Goal: Navigation & Orientation: Find specific page/section

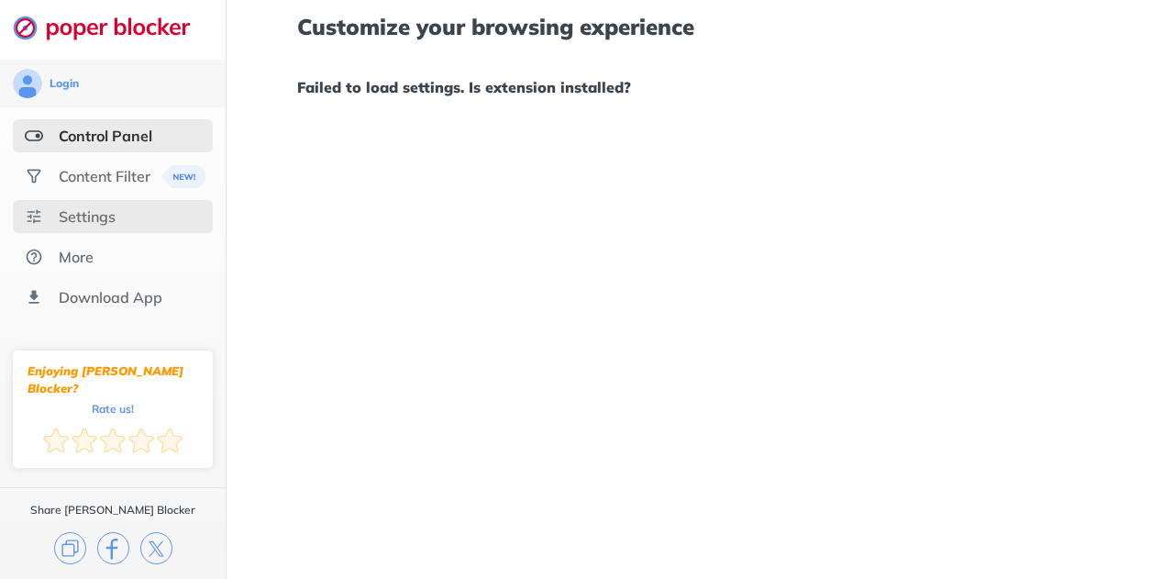
click at [121, 225] on div "Settings" at bounding box center [113, 216] width 200 height 33
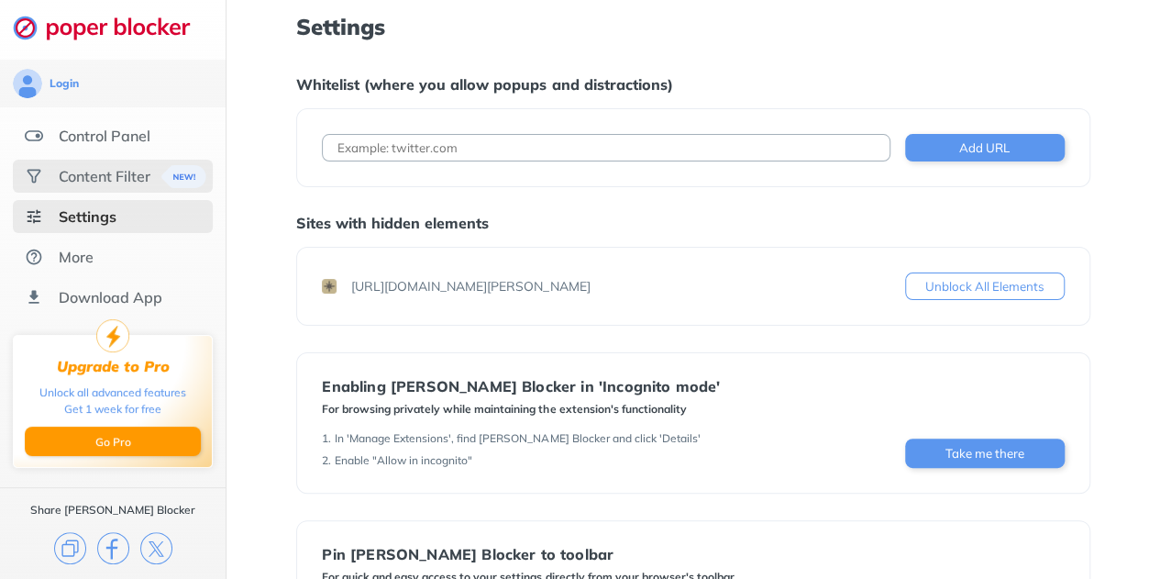
click at [134, 167] on div "Content Filter" at bounding box center [105, 176] width 92 height 18
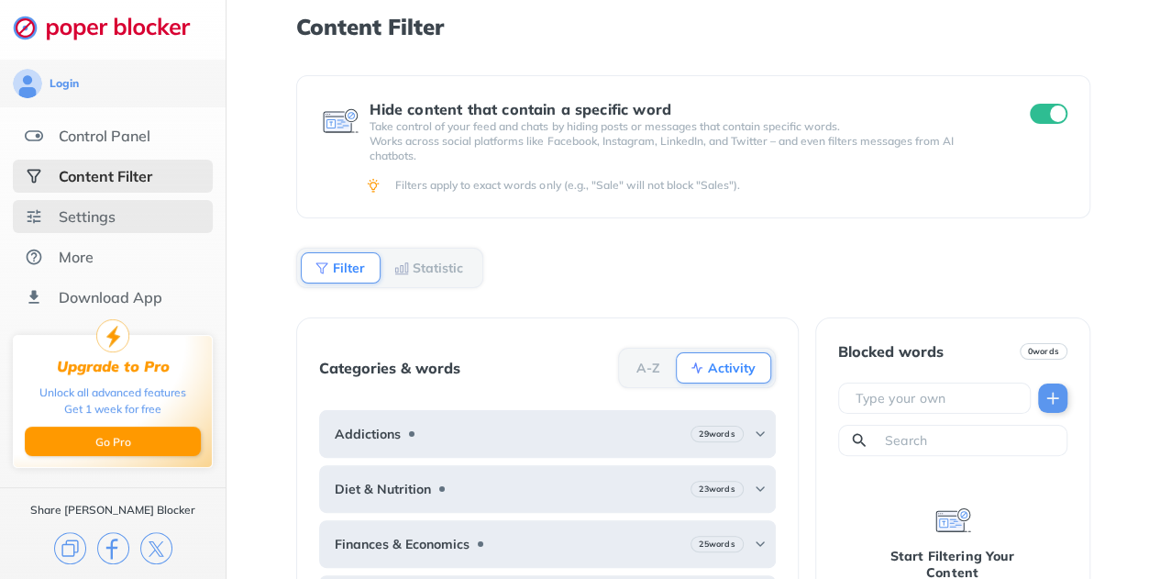
click at [94, 219] on div "Settings" at bounding box center [87, 216] width 57 height 18
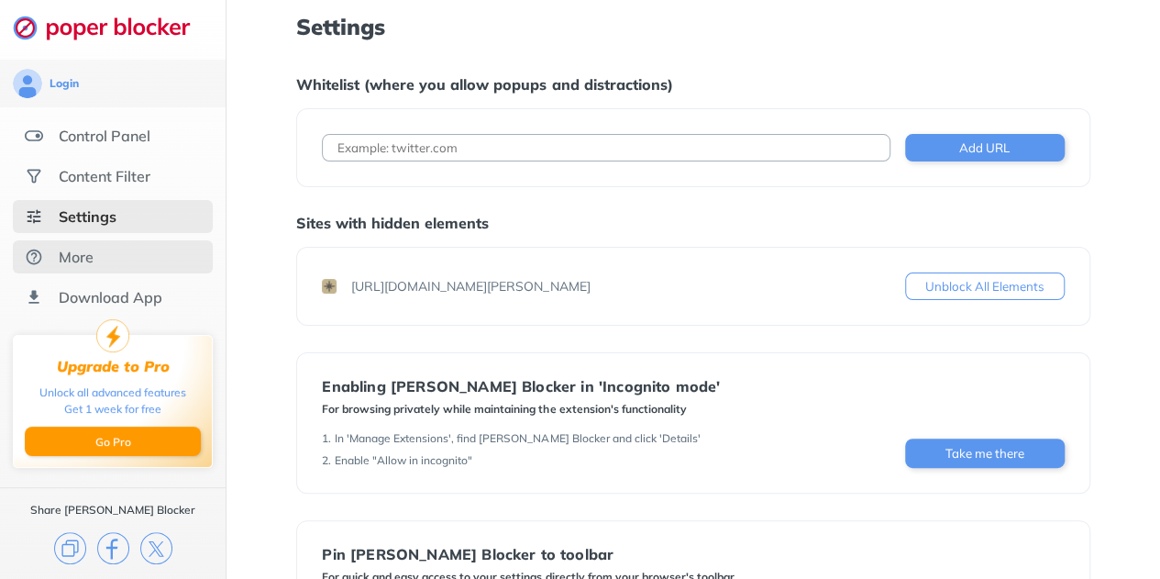
click at [96, 259] on div "More" at bounding box center [113, 256] width 200 height 33
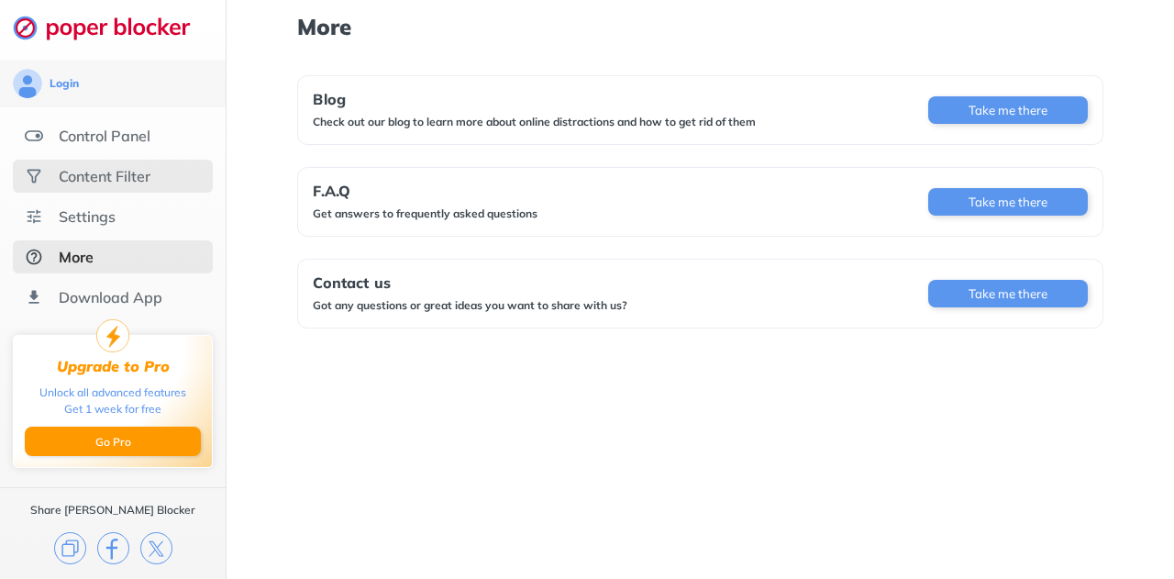
click at [114, 173] on div "Content Filter" at bounding box center [105, 176] width 92 height 18
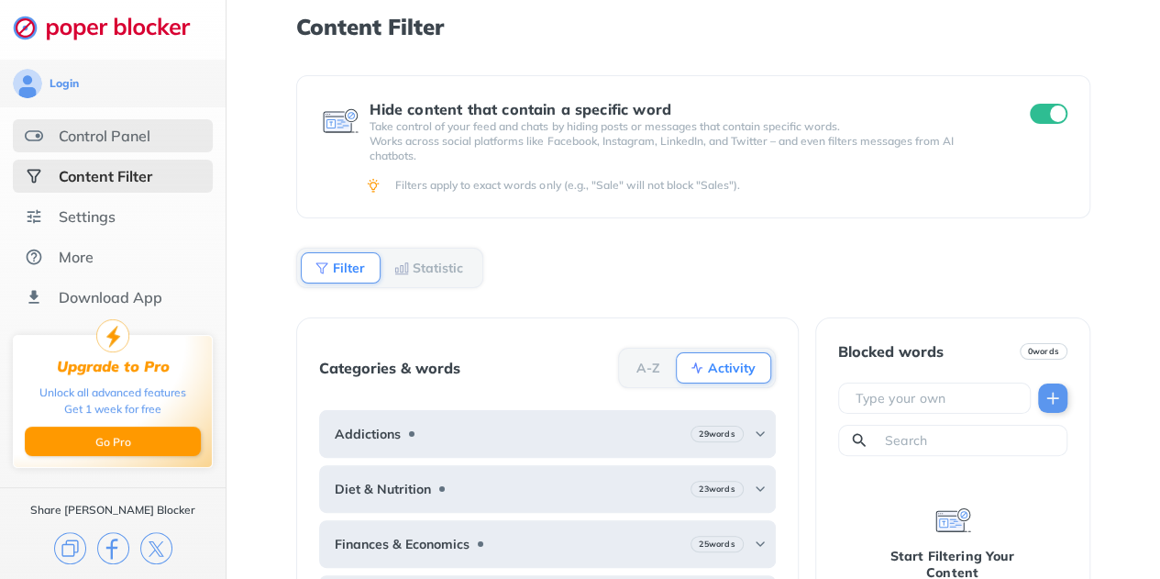
click at [104, 133] on div "Control Panel" at bounding box center [105, 136] width 92 height 18
